Goal: Information Seeking & Learning: Find specific page/section

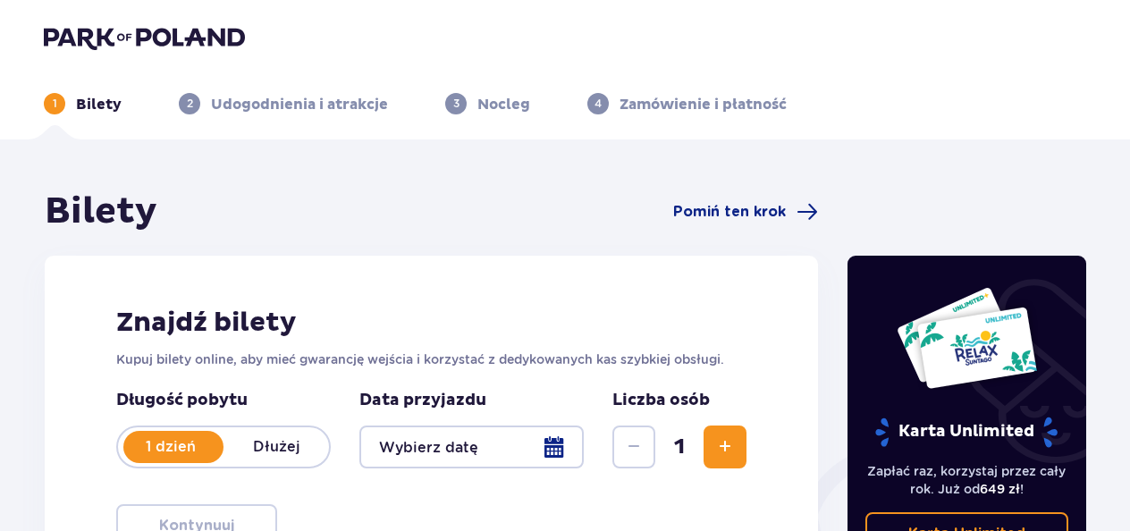
click at [89, 30] on img at bounding box center [144, 37] width 201 height 25
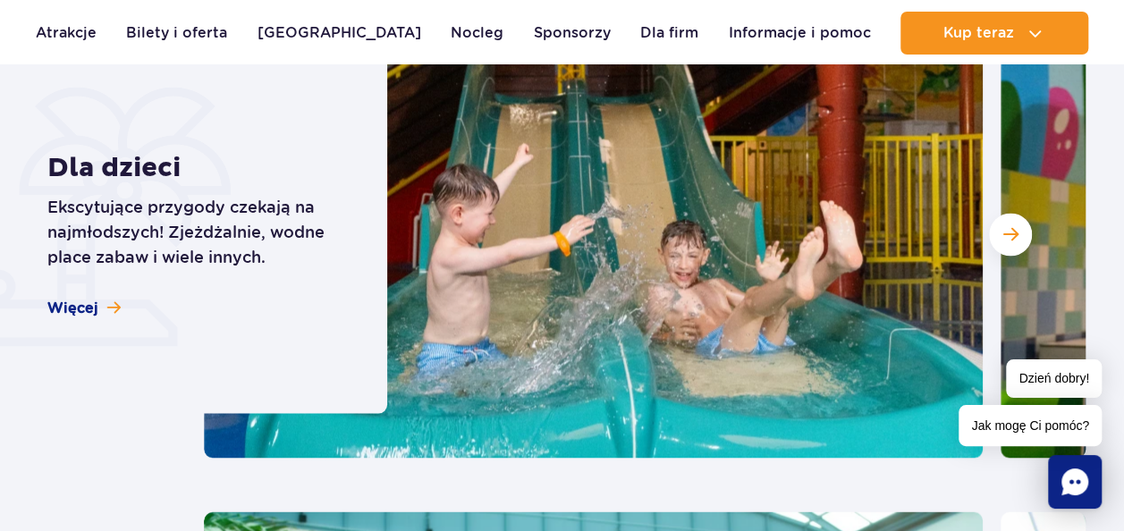
scroll to position [4899, 0]
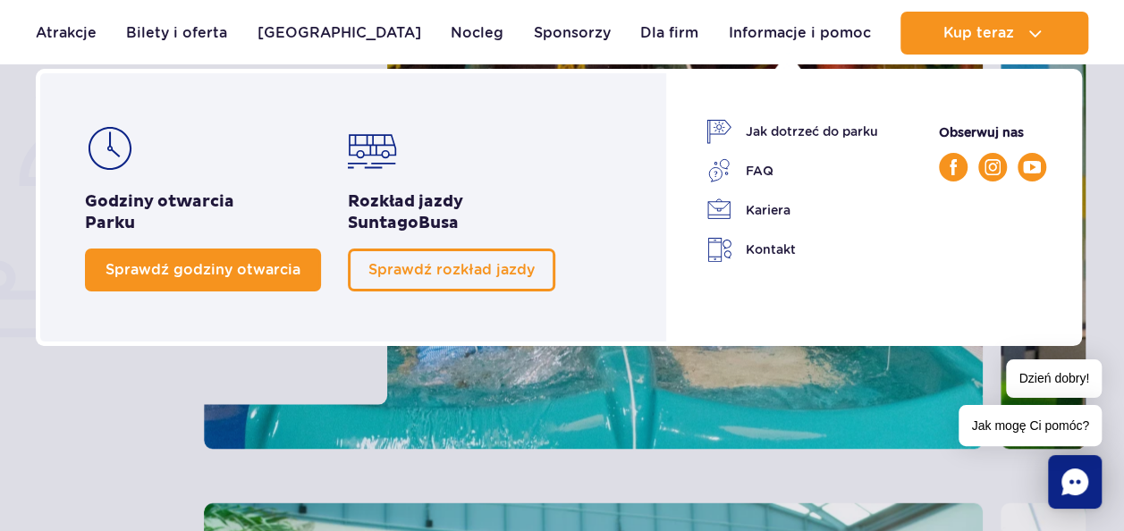
click at [291, 265] on span "Sprawdź godziny otwarcia" at bounding box center [202, 269] width 195 height 17
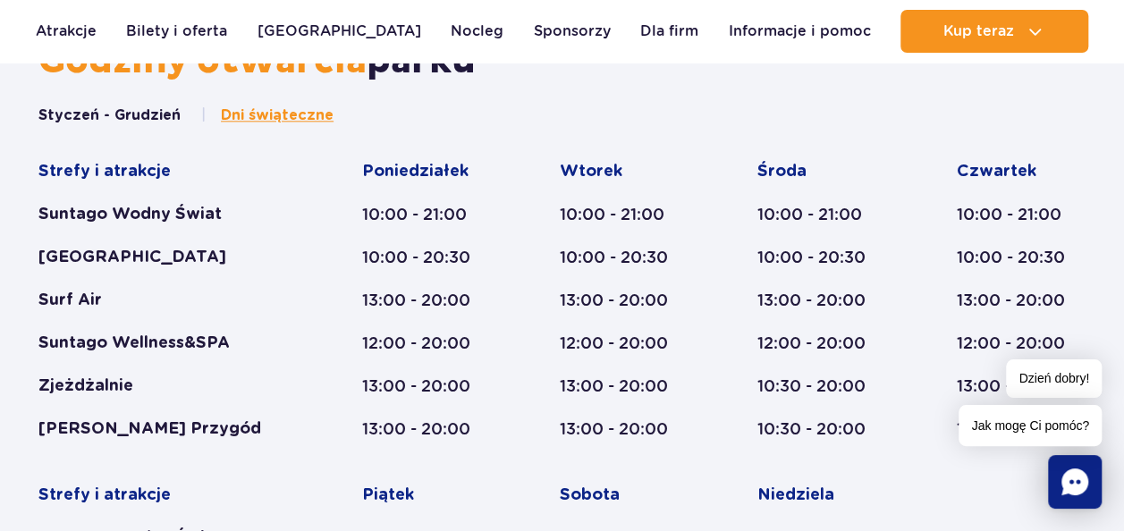
scroll to position [1019, 0]
